Goal: Transaction & Acquisition: Purchase product/service

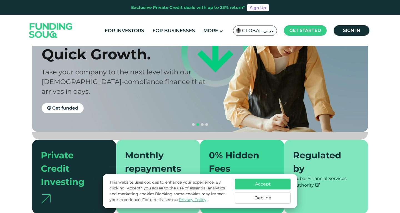
scroll to position [60, 0]
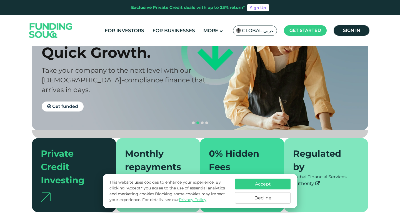
click at [270, 197] on button "Decline" at bounding box center [263, 198] width 56 height 11
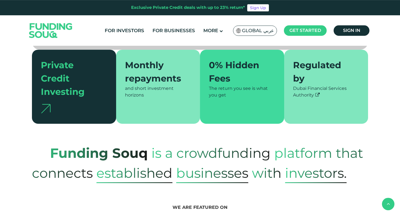
scroll to position [150, 0]
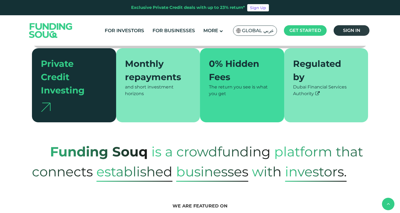
click at [354, 27] on link "Sign in" at bounding box center [352, 30] width 36 height 11
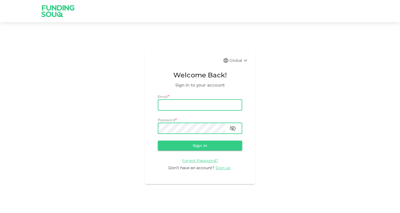
click at [196, 108] on input "email" at bounding box center [200, 105] width 84 height 11
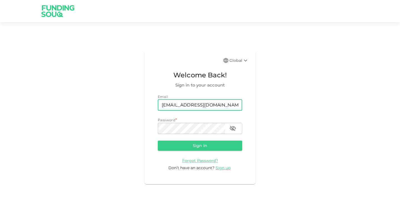
type input "shojadideh@gmail.com"
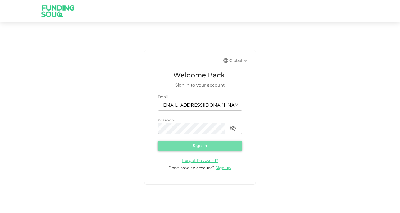
click at [207, 145] on button "Sign in" at bounding box center [200, 146] width 84 height 10
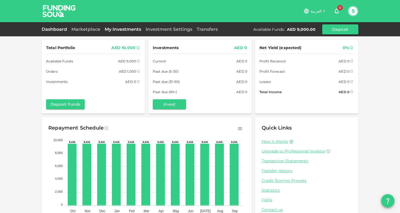
click at [131, 31] on link "My Investments" at bounding box center [123, 29] width 41 height 5
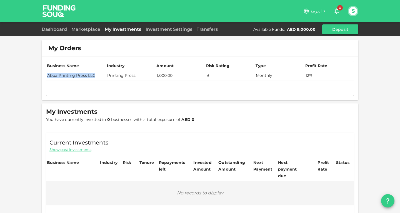
drag, startPoint x: 48, startPoint y: 76, endPoint x: 95, endPoint y: 76, distance: 47.5
click at [95, 76] on td "Abba Printing Press LLC" at bounding box center [76, 75] width 60 height 9
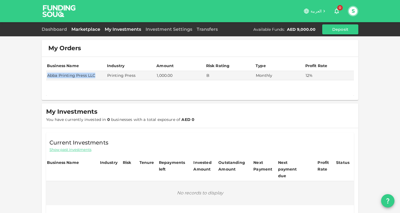
click at [86, 31] on link "Marketplace" at bounding box center [85, 29] width 33 height 5
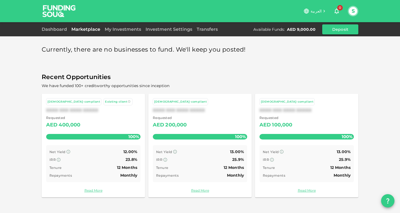
click at [74, 110] on div "XXXX XXX XXXX XXXXX" at bounding box center [93, 110] width 94 height 5
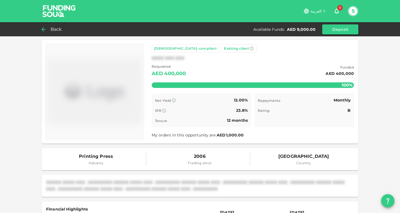
click at [51, 29] on span "Back" at bounding box center [56, 30] width 11 height 8
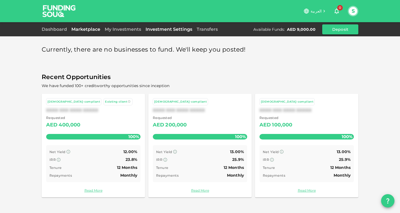
click at [166, 31] on link "Investment Settings" at bounding box center [168, 29] width 51 height 5
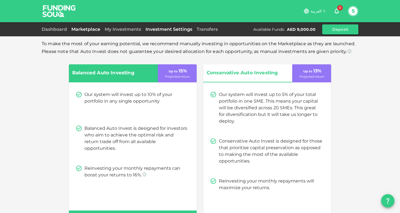
click at [83, 30] on link "Marketplace" at bounding box center [85, 29] width 33 height 5
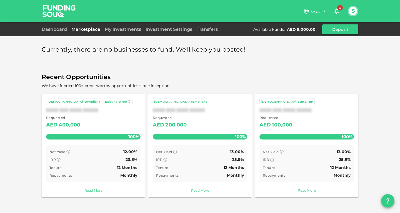
click at [93, 189] on link "Read More" at bounding box center [93, 190] width 94 height 5
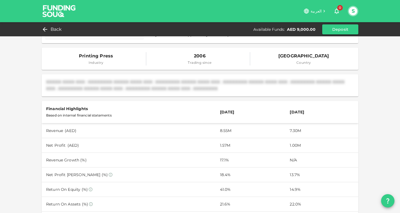
scroll to position [98, 0]
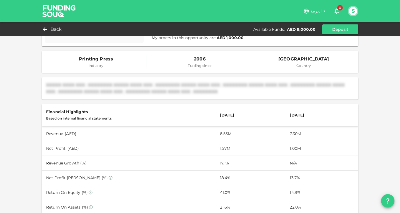
click at [98, 64] on span "Industry" at bounding box center [96, 66] width 34 height 6
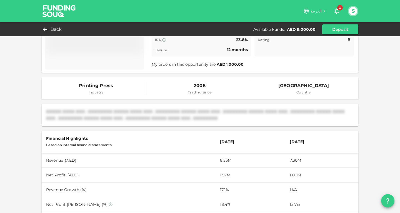
scroll to position [0, 0]
